Goal: Information Seeking & Learning: Learn about a topic

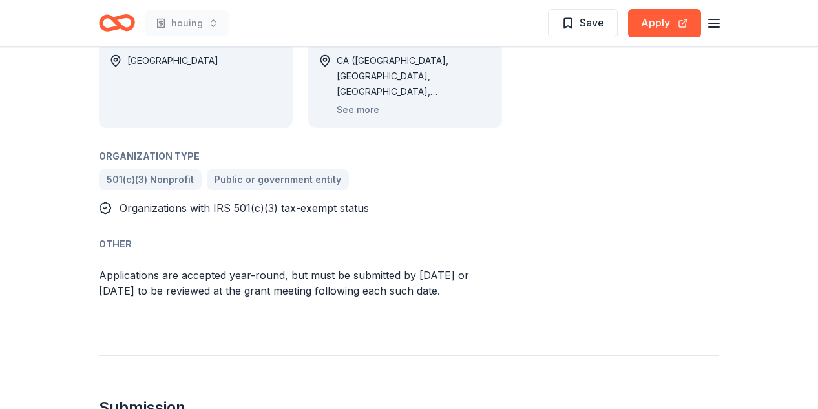
scroll to position [933, 0]
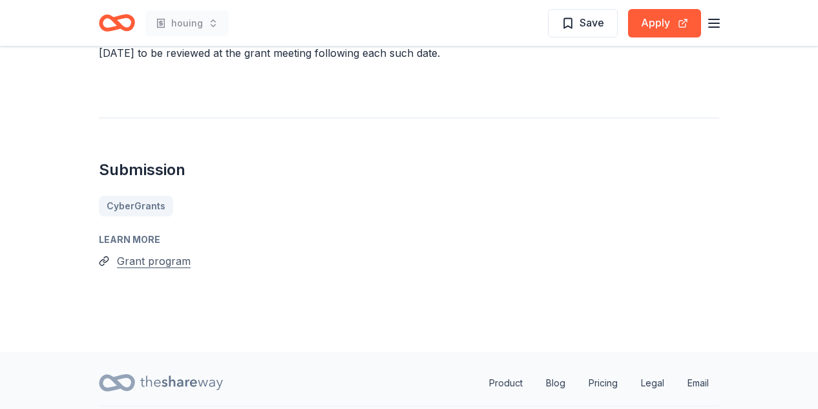
click at [157, 253] on button "Grant program" at bounding box center [154, 261] width 74 height 17
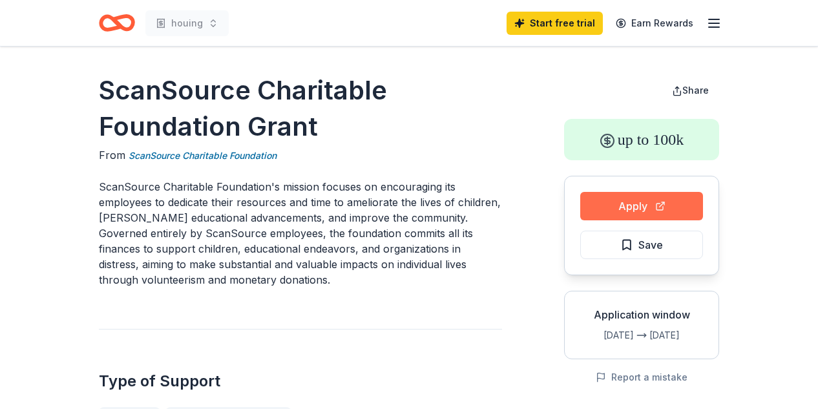
click at [630, 213] on button "Apply" at bounding box center [641, 206] width 123 height 28
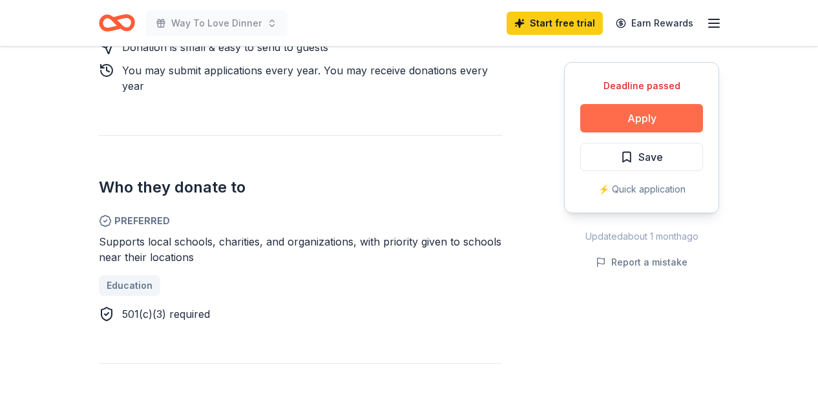
scroll to position [700, 0]
